Goal: Task Accomplishment & Management: Manage account settings

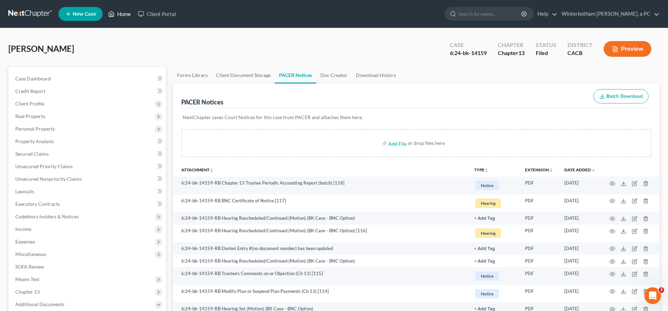
click at [105, 11] on link "Home" at bounding box center [120, 14] width 30 height 13
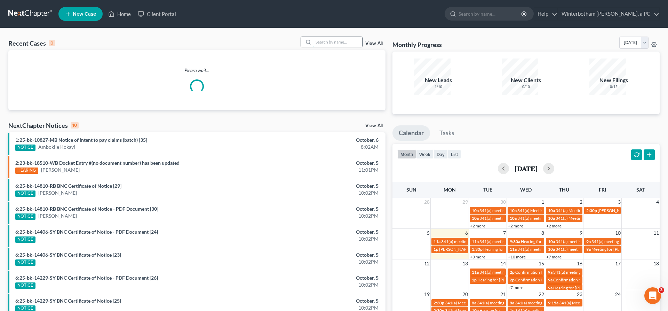
click at [360, 37] on input "search" at bounding box center [337, 42] width 49 height 10
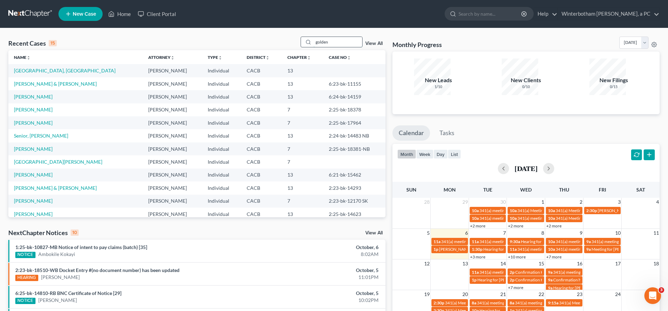
type input "golden"
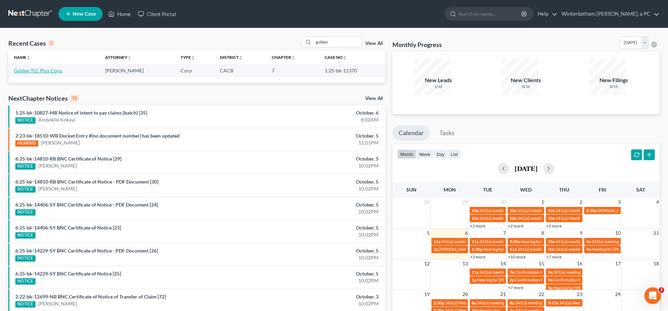
click at [44, 67] on link "Golden TLC Plus Corp." at bounding box center [38, 70] width 49 height 6
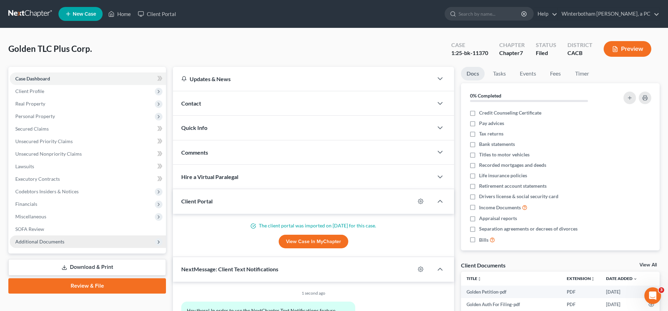
click at [40, 238] on span "Additional Documents" at bounding box center [39, 241] width 49 height 6
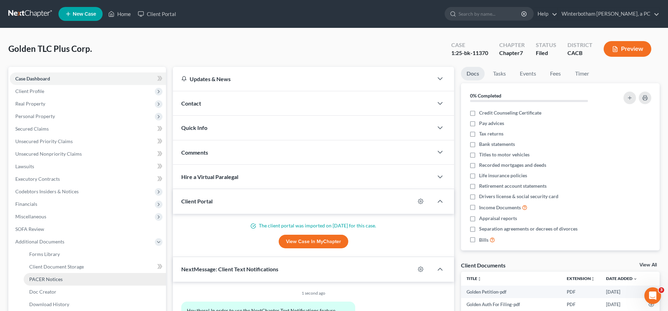
click at [58, 273] on link "PACER Notices" at bounding box center [95, 279] width 142 height 13
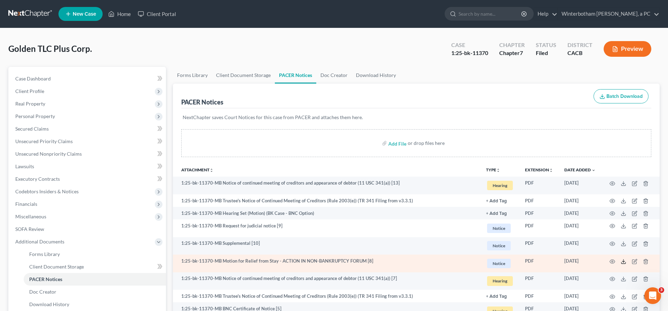
click at [626, 258] on icon at bounding box center [624, 261] width 6 height 6
